Goal: Obtain resource: Obtain resource

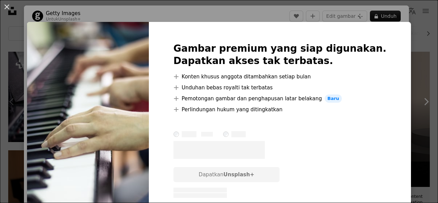
scroll to position [137, 0]
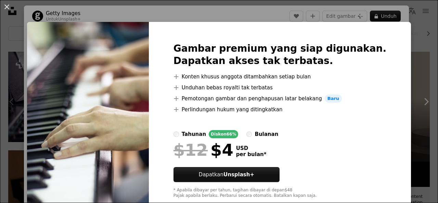
click at [399, 23] on div "An X shape Gambar premium yang siap digunakan. Dapatkan akses tak terbatas. A p…" at bounding box center [219, 101] width 438 height 203
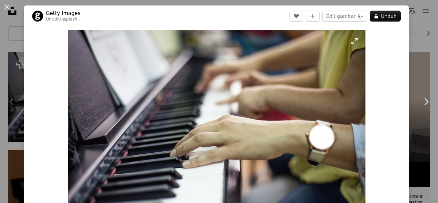
click at [325, 46] on img "Perbesar pada gambar ini" at bounding box center [217, 129] width 298 height 198
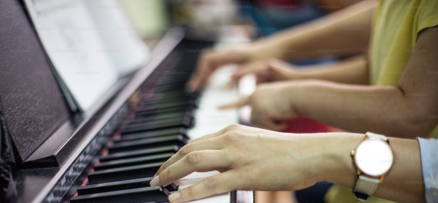
scroll to position [41, 0]
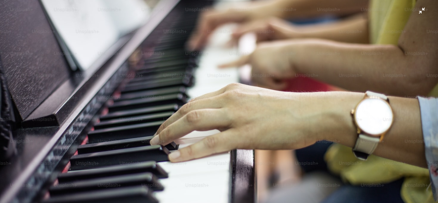
click at [419, 12] on img "Perkecil pada gambar ini" at bounding box center [219, 105] width 439 height 293
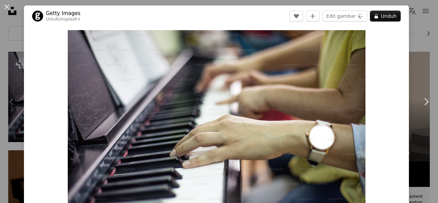
scroll to position [25, 0]
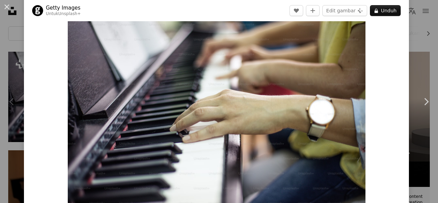
drag, startPoint x: 307, startPoint y: 41, endPoint x: 250, endPoint y: 83, distance: 71.2
click at [250, 83] on img "Perbesar pada gambar ini" at bounding box center [217, 104] width 298 height 198
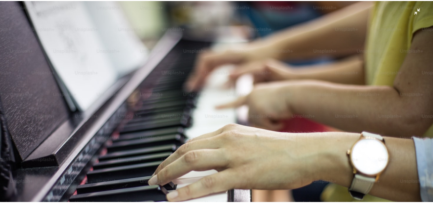
scroll to position [41, 0]
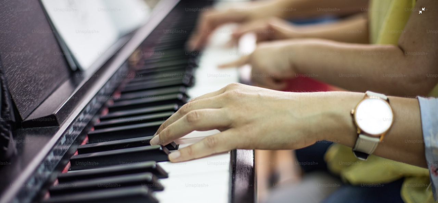
click at [417, 11] on img "Perkecil pada gambar ini" at bounding box center [219, 105] width 439 height 293
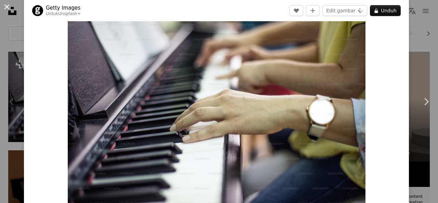
click at [6, 5] on button "An X shape" at bounding box center [7, 7] width 8 height 8
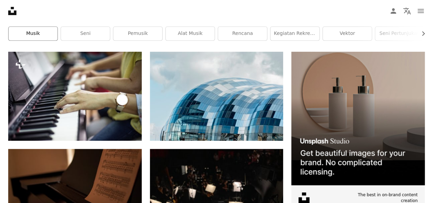
click at [46, 36] on link "musik" at bounding box center [33, 34] width 49 height 14
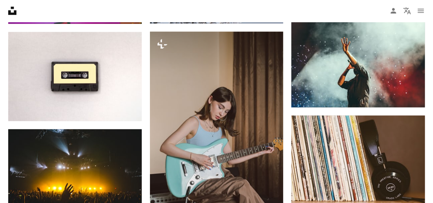
scroll to position [657, 0]
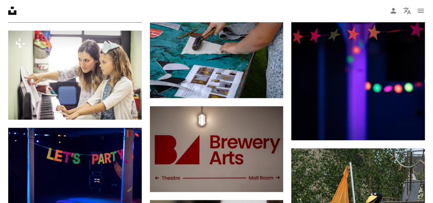
scroll to position [137, 0]
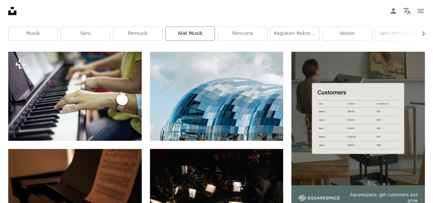
click at [172, 35] on link "alat musik" at bounding box center [190, 34] width 49 height 14
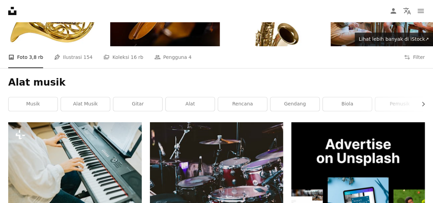
scroll to position [151, 0]
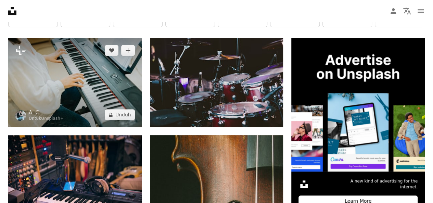
click at [92, 72] on img at bounding box center [74, 82] width 133 height 89
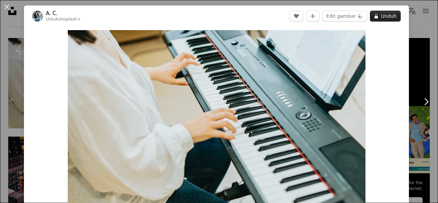
click at [380, 16] on button "A lock Unduh" at bounding box center [385, 16] width 31 height 11
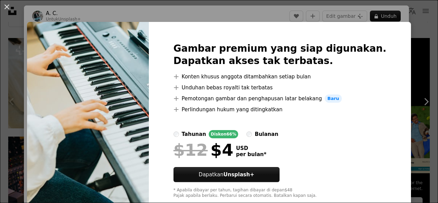
click at [143, 98] on img at bounding box center [88, 120] width 122 height 197
click at [418, 81] on div "An X shape Gambar premium yang siap digunakan. Dapatkan akses tak terbatas. A p…" at bounding box center [219, 101] width 438 height 203
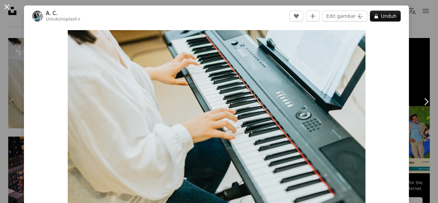
click at [5, 7] on button "An X shape" at bounding box center [7, 7] width 8 height 8
